Goal: Information Seeking & Learning: Check status

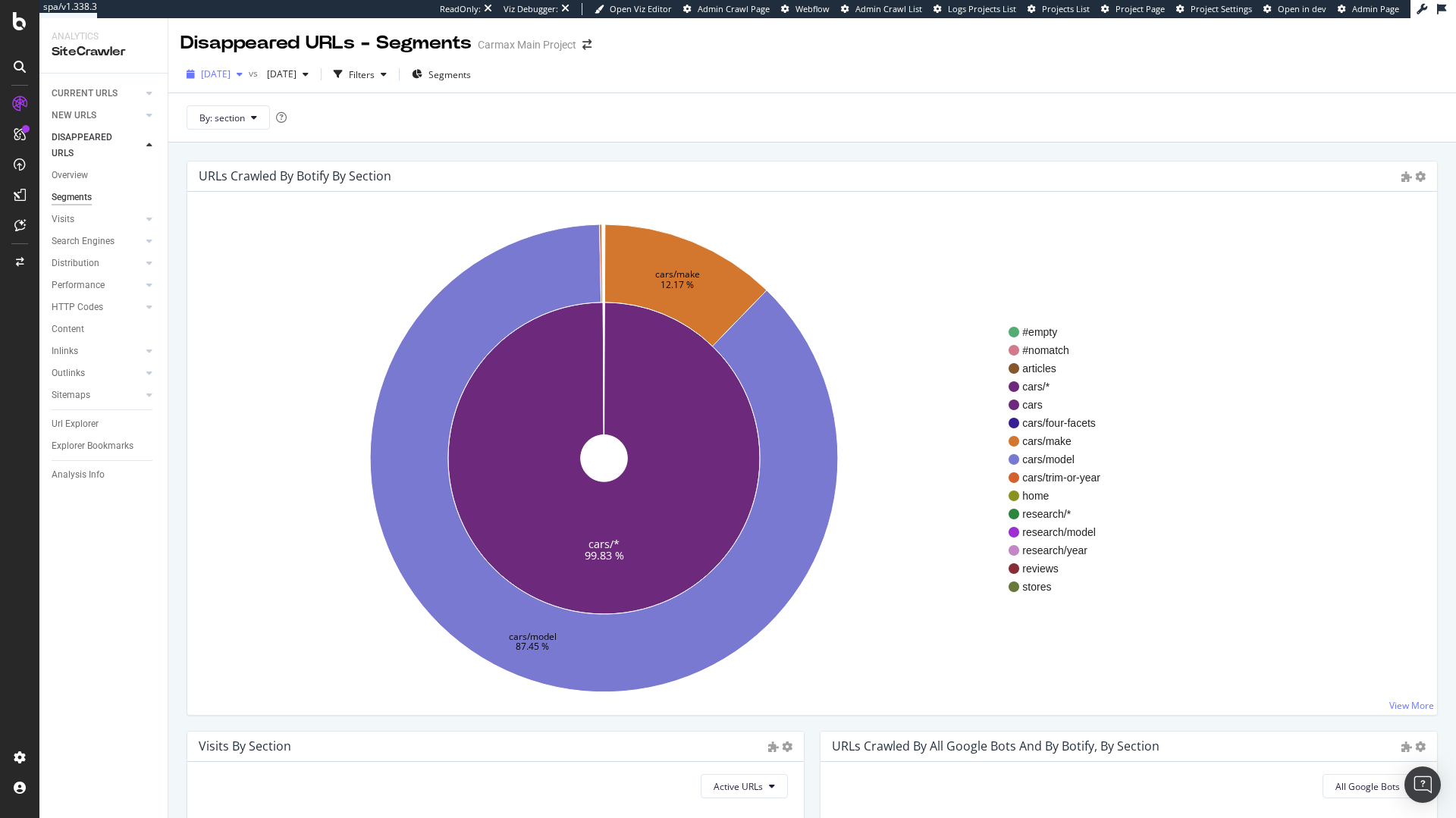
click at [231, 77] on span "[DATE]" at bounding box center [215, 73] width 29 height 13
click at [571, 120] on div "By: section" at bounding box center [812, 117] width 1288 height 50
click at [231, 72] on span "[DATE]" at bounding box center [215, 73] width 29 height 13
click at [319, 150] on div "73.7K URLs" at bounding box center [314, 157] width 47 height 13
click at [59, 204] on div "Segments" at bounding box center [72, 197] width 40 height 16
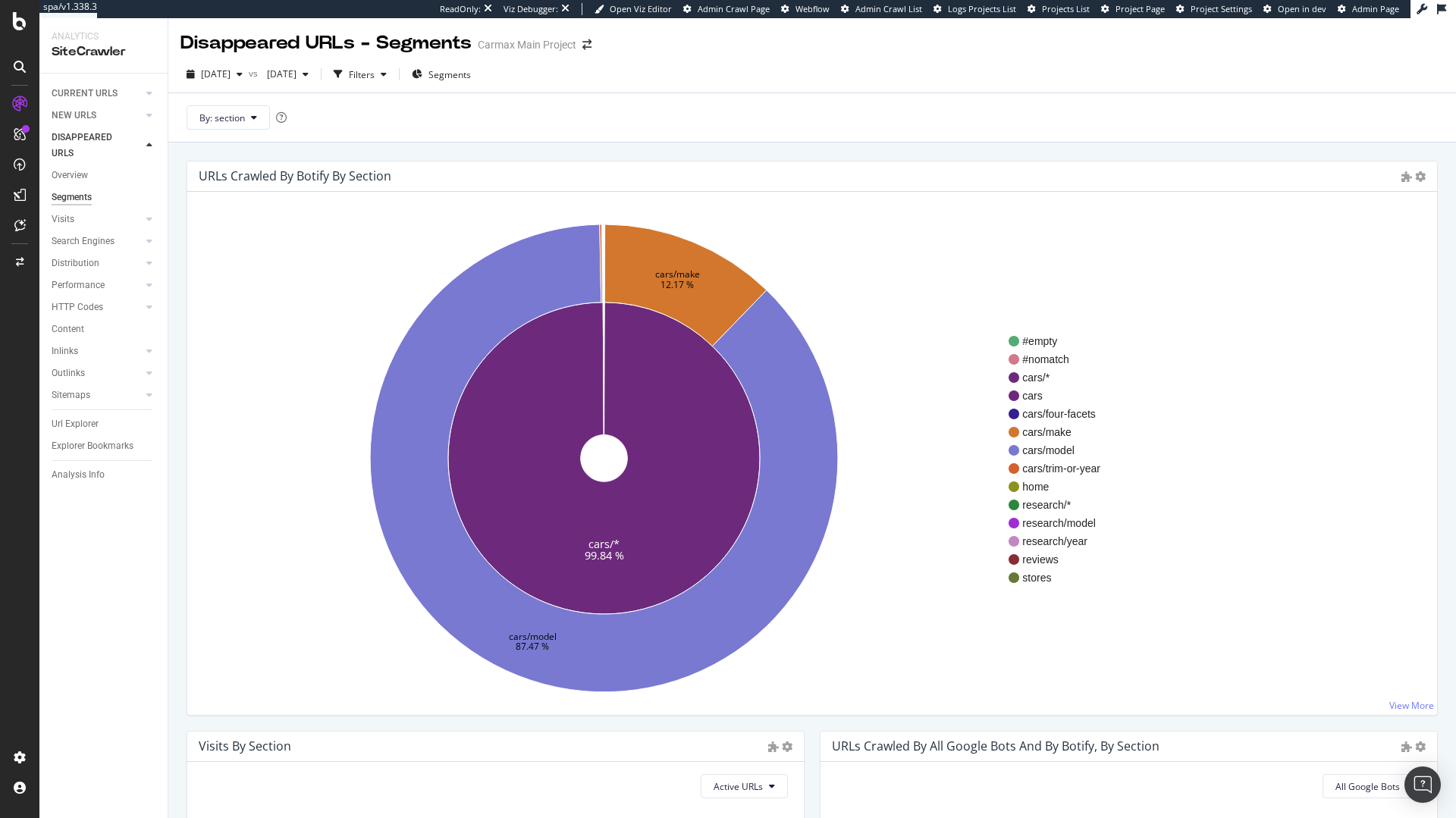
click at [1141, 15] on div "ReadOnly: Viz Debugger: Open Viz Editor Admin Crawl Page Webflow Admin Crawl Li…" at bounding box center [925, 9] width 970 height 19
click at [1140, 13] on span "Project Page" at bounding box center [1140, 9] width 50 height 12
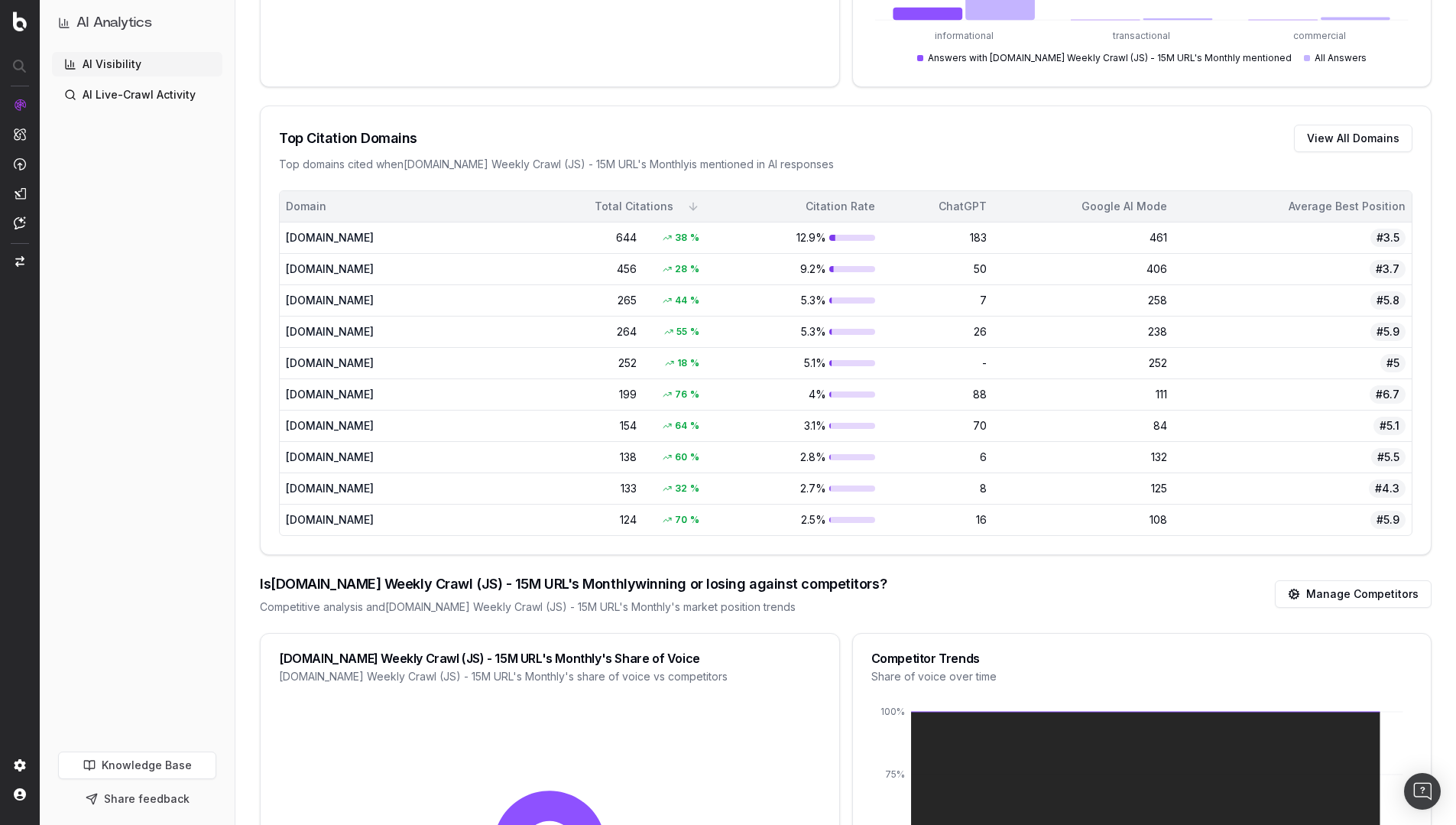
scroll to position [1119, 0]
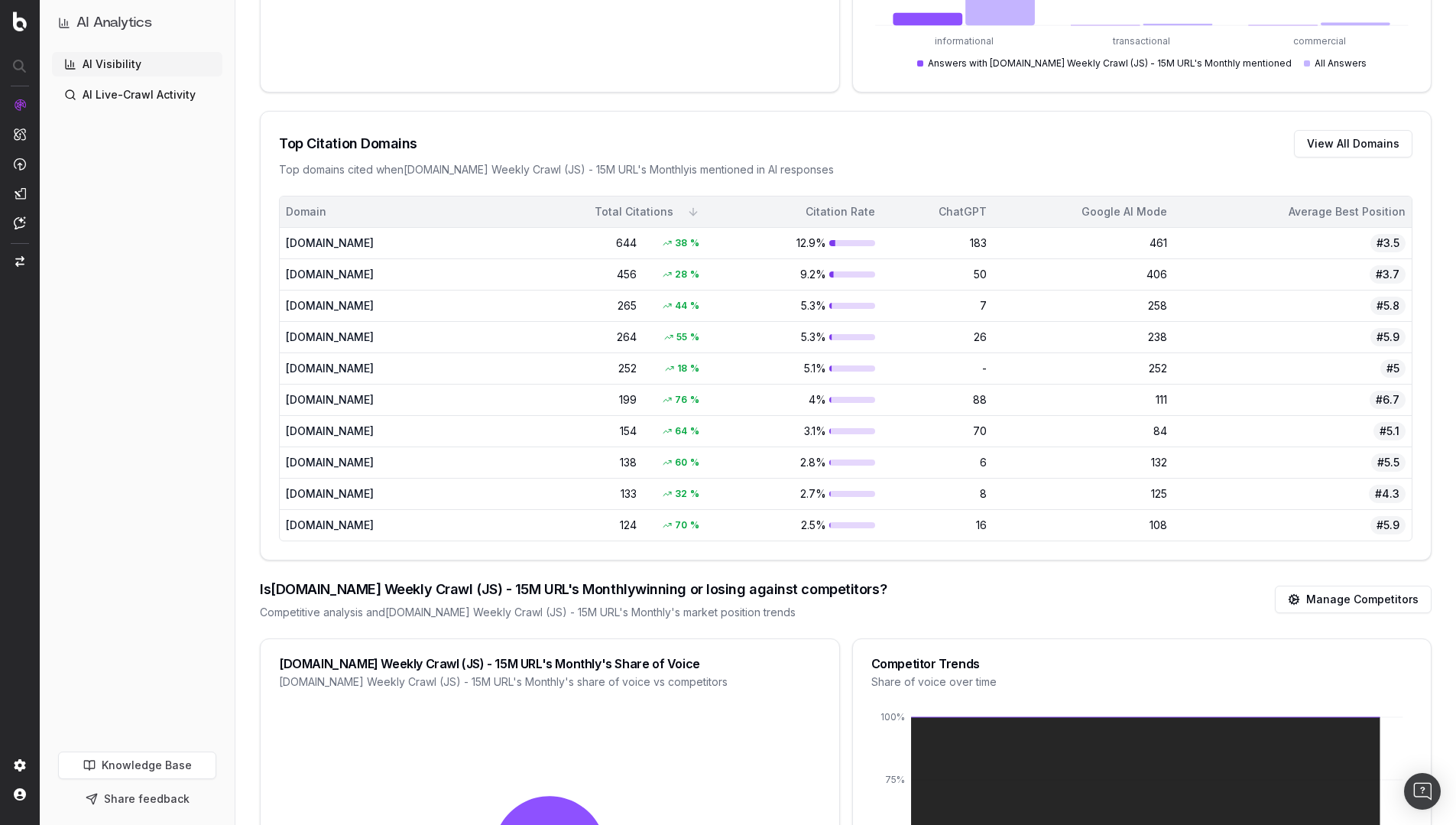
click at [131, 93] on link "AI Live-Crawl Activity" at bounding box center [137, 94] width 171 height 25
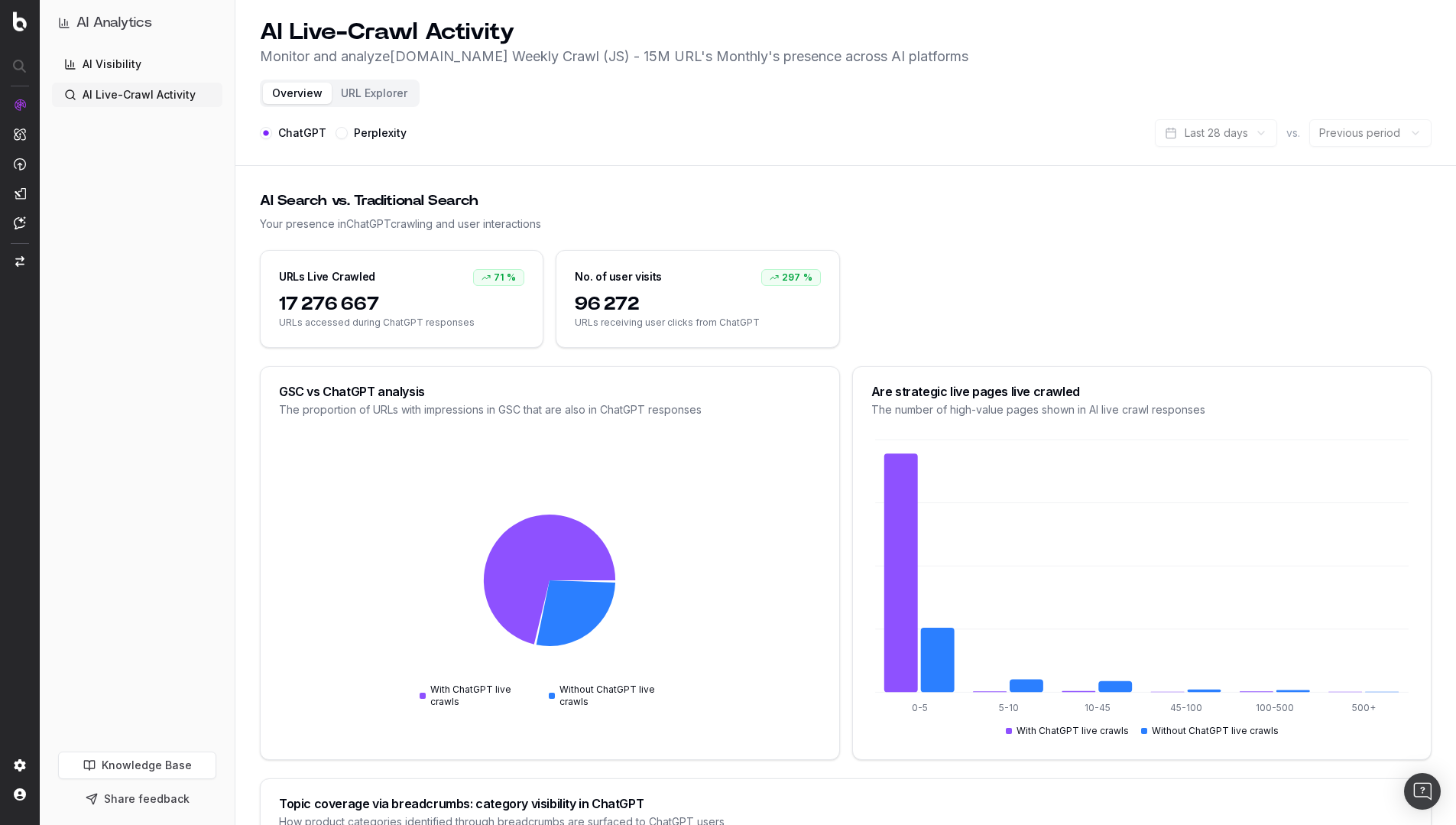
click at [128, 70] on link "AI Visibility" at bounding box center [137, 64] width 171 height 25
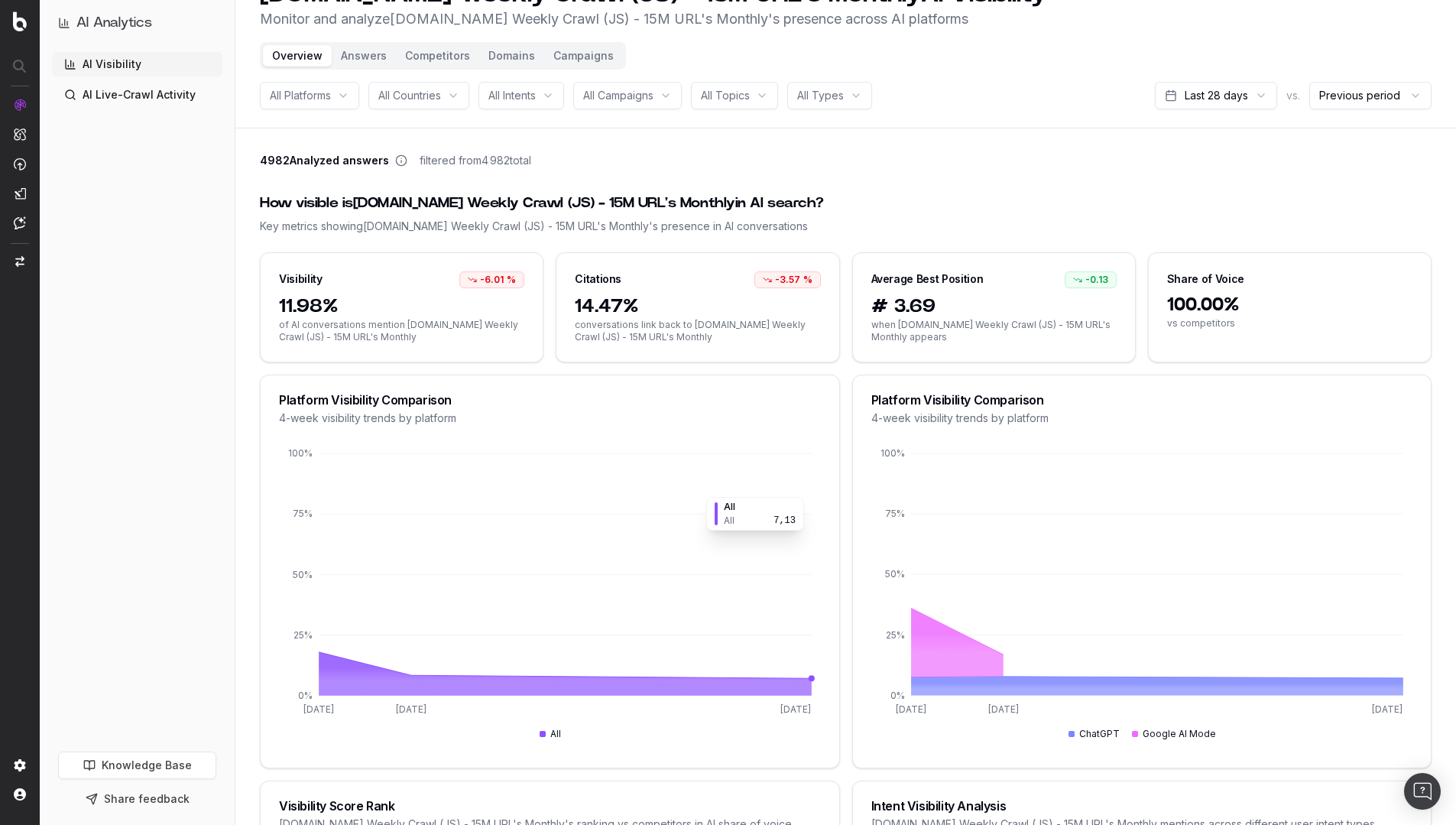
scroll to position [73, 0]
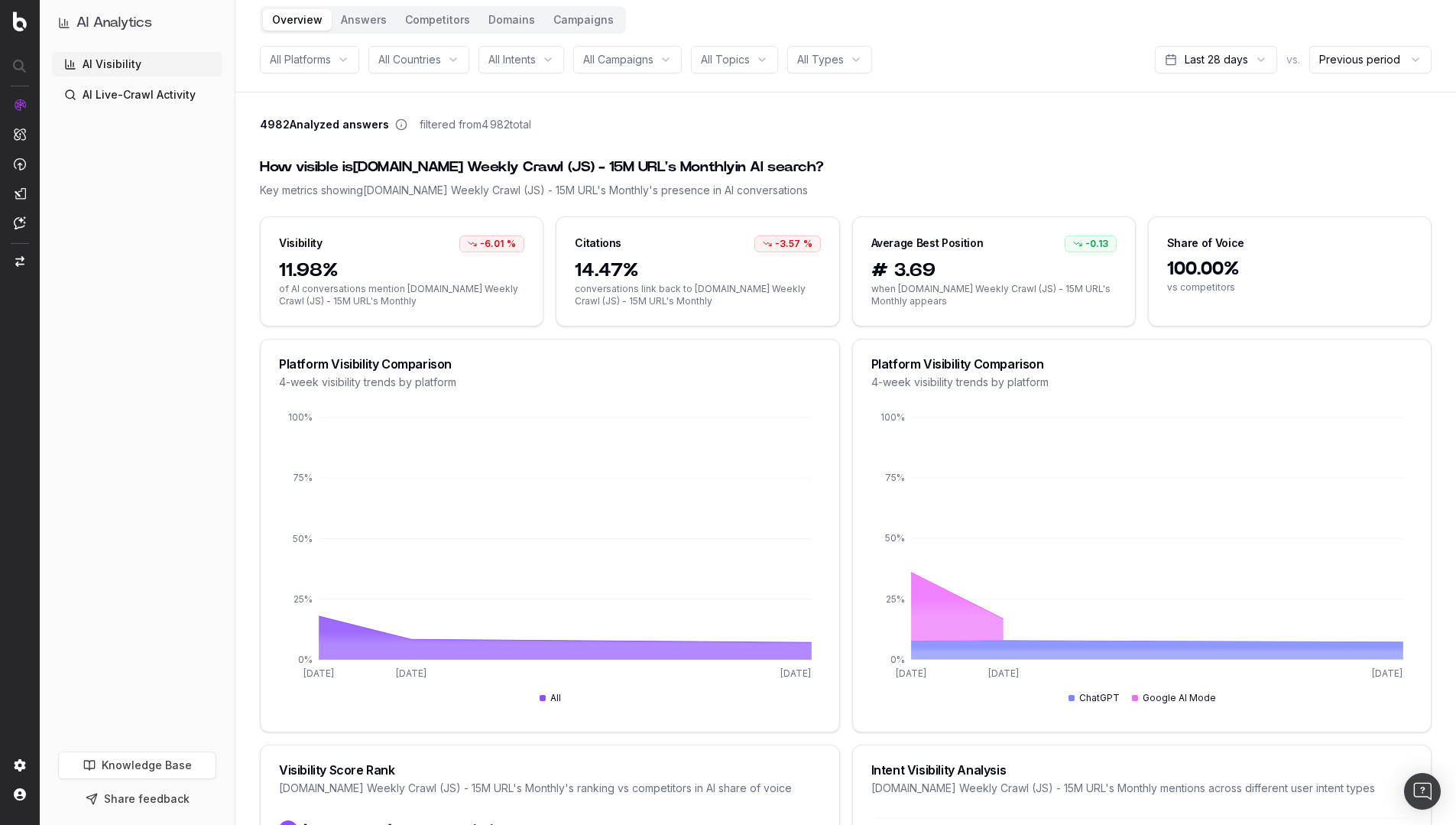
click at [376, 29] on button "Answers" at bounding box center [364, 20] width 64 height 21
